Goal: Check status: Check status

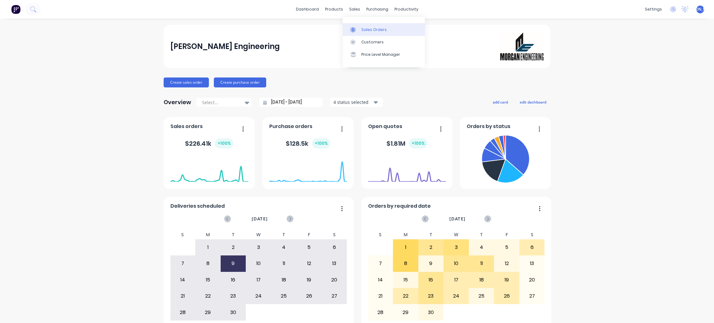
click at [372, 28] on div "Sales Orders" at bounding box center [373, 30] width 25 height 6
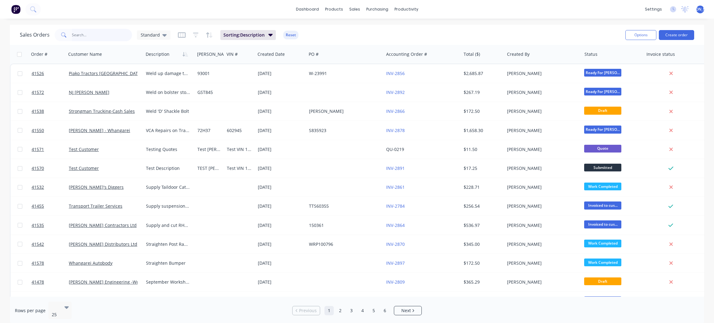
click at [83, 34] on input "text" at bounding box center [102, 35] width 60 height 12
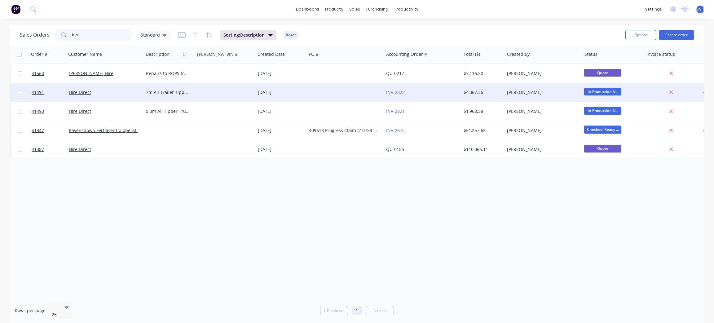
type input "hire"
click at [112, 95] on div "Hire Direct" at bounding box center [103, 92] width 69 height 6
